Goal: Find contact information: Find contact information

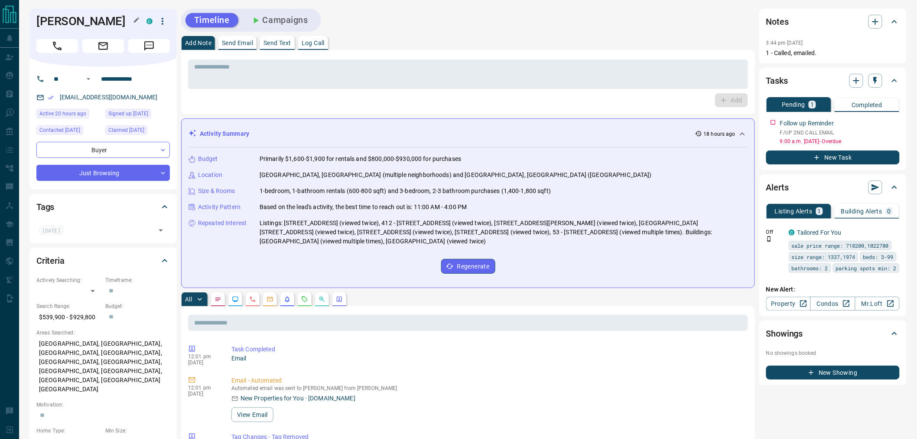
click at [74, 19] on h1 "[PERSON_NAME]" at bounding box center [84, 21] width 97 height 14
copy div "[PERSON_NAME] C"
drag, startPoint x: 136, startPoint y: 79, endPoint x: 98, endPoint y: 79, distance: 37.7
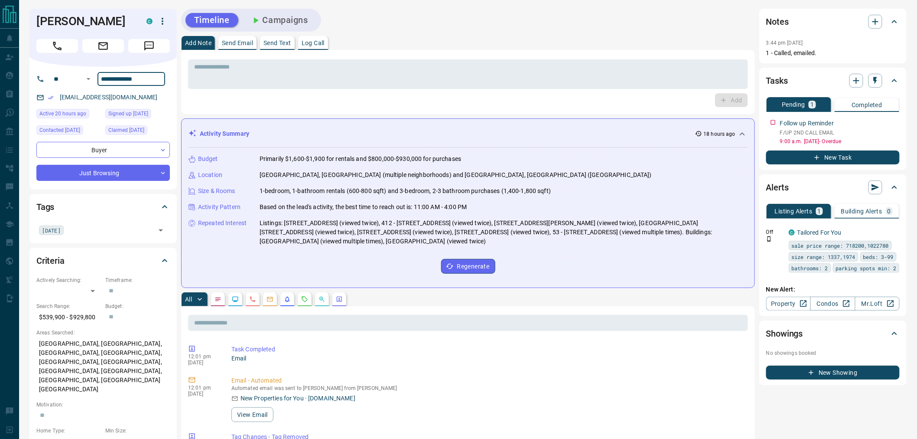
click at [98, 79] on input "**********" at bounding box center [132, 79] width 68 height 14
drag, startPoint x: 120, startPoint y: 101, endPoint x: 58, endPoint y: 99, distance: 62.9
click at [58, 99] on div "[EMAIL_ADDRESS][DOMAIN_NAME]" at bounding box center [102, 97] width 133 height 14
copy link "[EMAIL_ADDRESS][DOMAIN_NAME]"
click at [68, 315] on p "$539,900 - $929,800" at bounding box center [68, 317] width 65 height 14
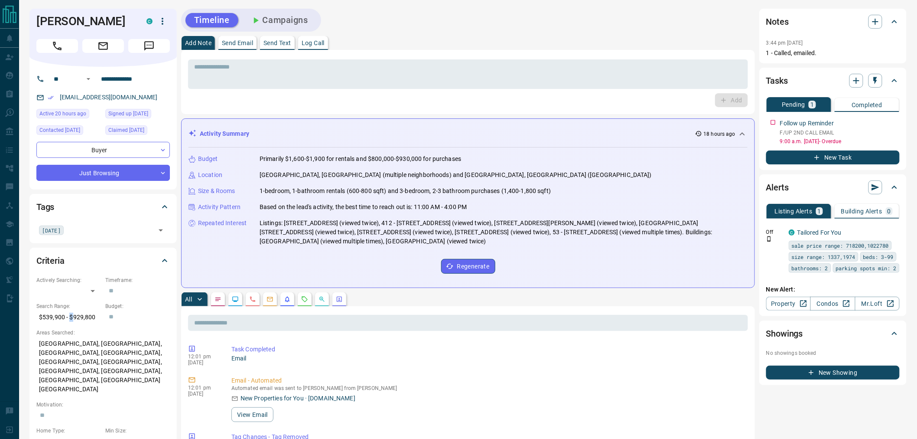
click at [68, 315] on p "$539,900 - $929,800" at bounding box center [68, 317] width 65 height 14
copy p "$539,900 - $929,800"
click at [101, 345] on p "[GEOGRAPHIC_DATA], [GEOGRAPHIC_DATA], [GEOGRAPHIC_DATA], [GEOGRAPHIC_DATA], [GE…" at bounding box center [102, 366] width 133 height 60
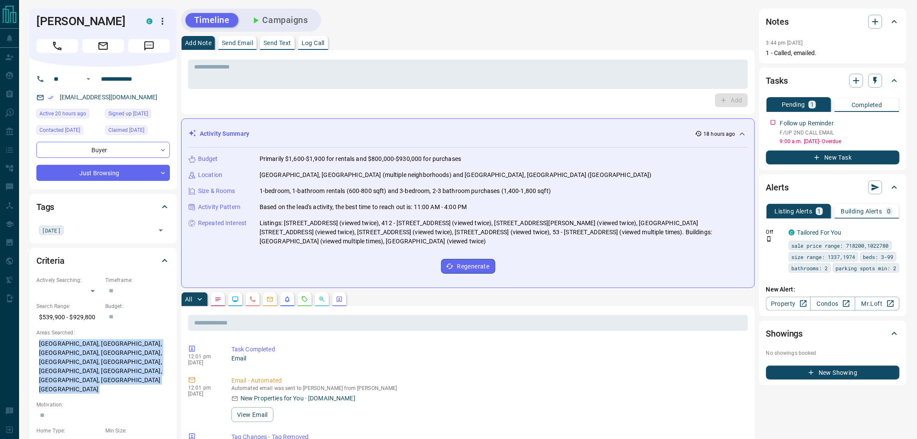
click at [101, 345] on p "[GEOGRAPHIC_DATA], [GEOGRAPHIC_DATA], [GEOGRAPHIC_DATA], [GEOGRAPHIC_DATA], [GE…" at bounding box center [102, 366] width 133 height 60
copy p "[GEOGRAPHIC_DATA], [GEOGRAPHIC_DATA], [GEOGRAPHIC_DATA], [GEOGRAPHIC_DATA], [GE…"
